Goal: Navigation & Orientation: Find specific page/section

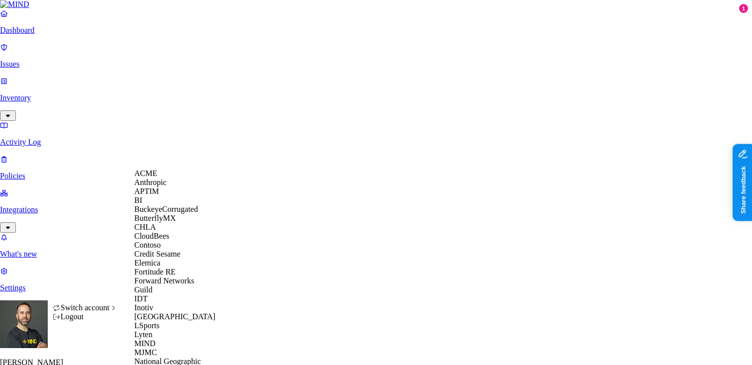
scroll to position [63, 0]
click at [164, 259] on div "Credit Sesame" at bounding box center [182, 254] width 96 height 9
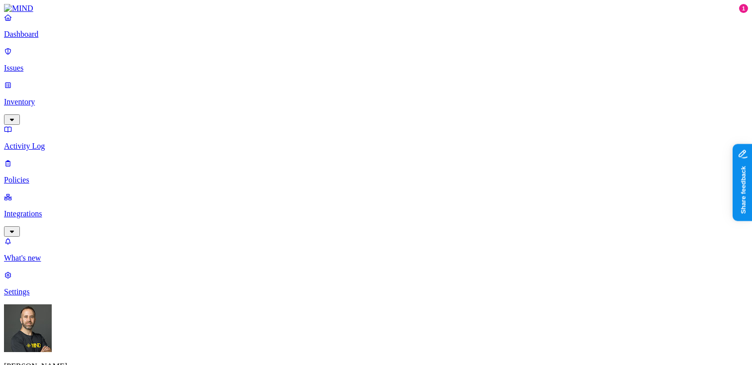
click at [66, 39] on p "Dashboard" at bounding box center [376, 34] width 744 height 9
click at [50, 97] on p "Inventory" at bounding box center [376, 101] width 744 height 9
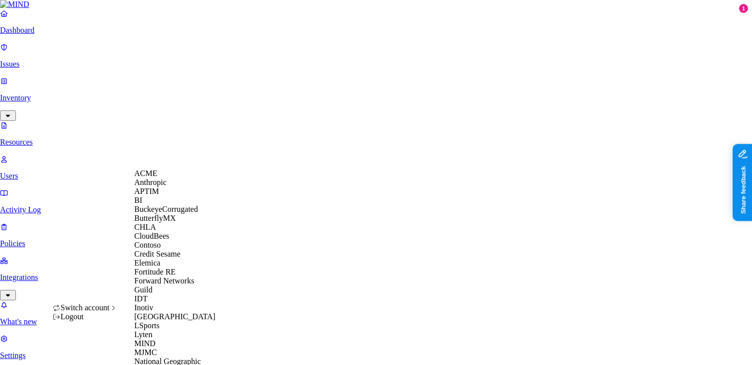
scroll to position [385, 0]
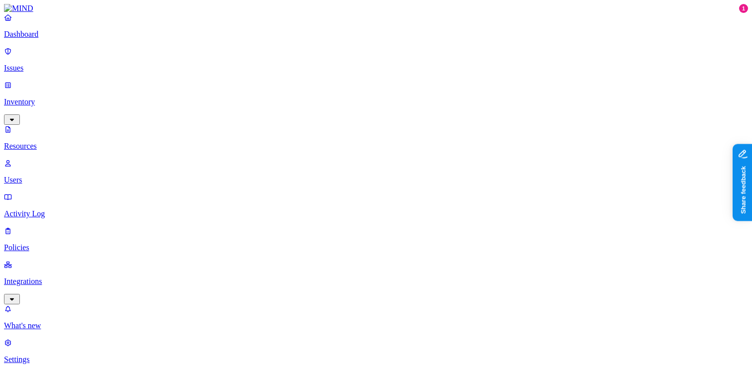
click at [54, 39] on p "Dashboard" at bounding box center [376, 34] width 744 height 9
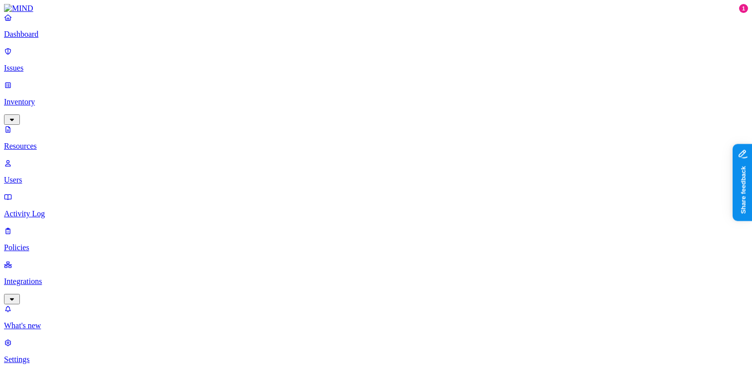
click at [59, 39] on p "Dashboard" at bounding box center [376, 34] width 744 height 9
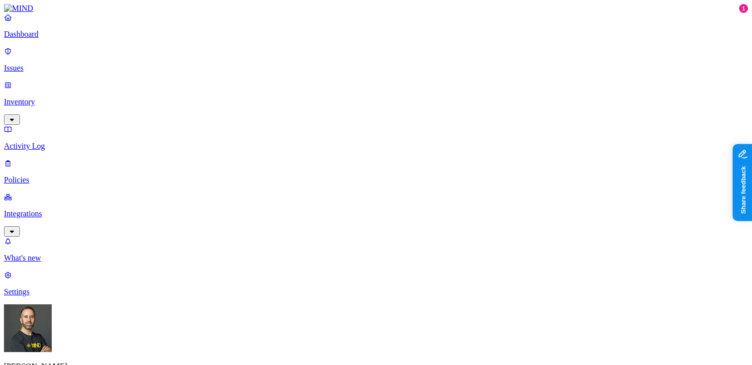
click at [66, 97] on p "Inventory" at bounding box center [376, 101] width 744 height 9
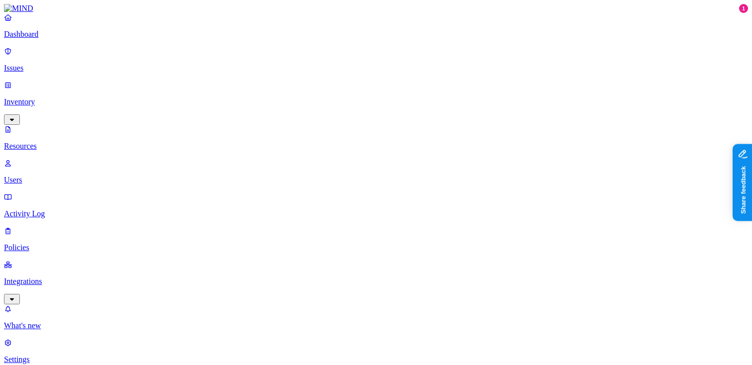
click at [449, 55] on button "button" at bounding box center [453, 56] width 8 height 3
click at [75, 39] on p "Dashboard" at bounding box center [376, 34] width 744 height 9
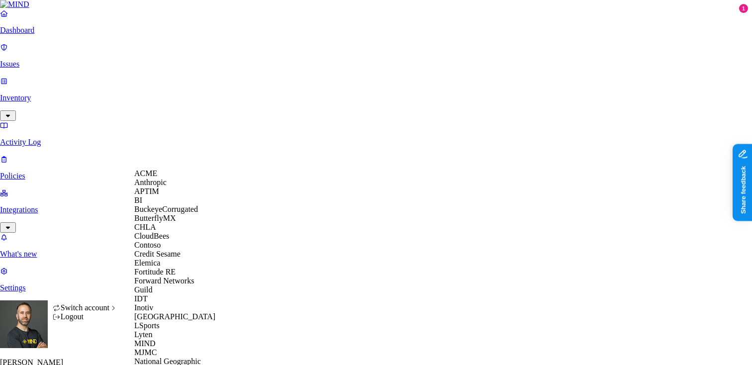
scroll to position [67, 0]
click at [162, 258] on span "Credit Sesame" at bounding box center [157, 254] width 46 height 8
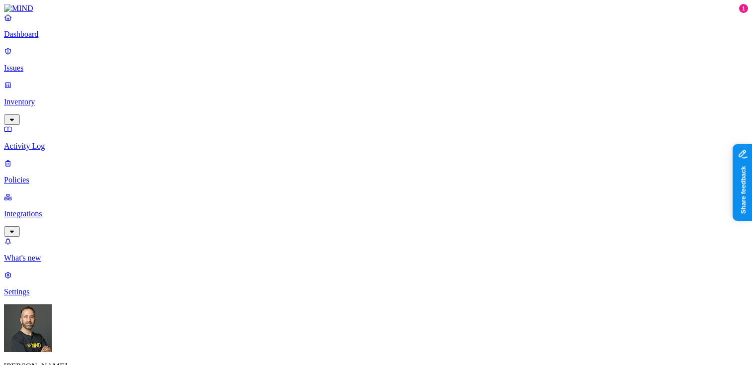
click at [90, 82] on link "Inventory" at bounding box center [376, 102] width 744 height 43
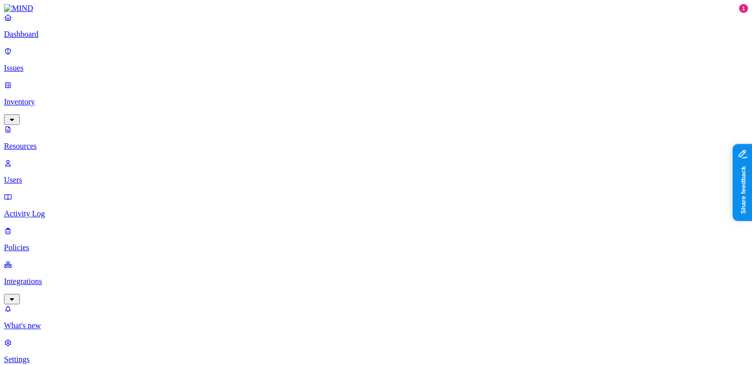
scroll to position [328, 0]
click at [37, 39] on p "Dashboard" at bounding box center [376, 34] width 744 height 9
